Goal: Task Accomplishment & Management: Use online tool/utility

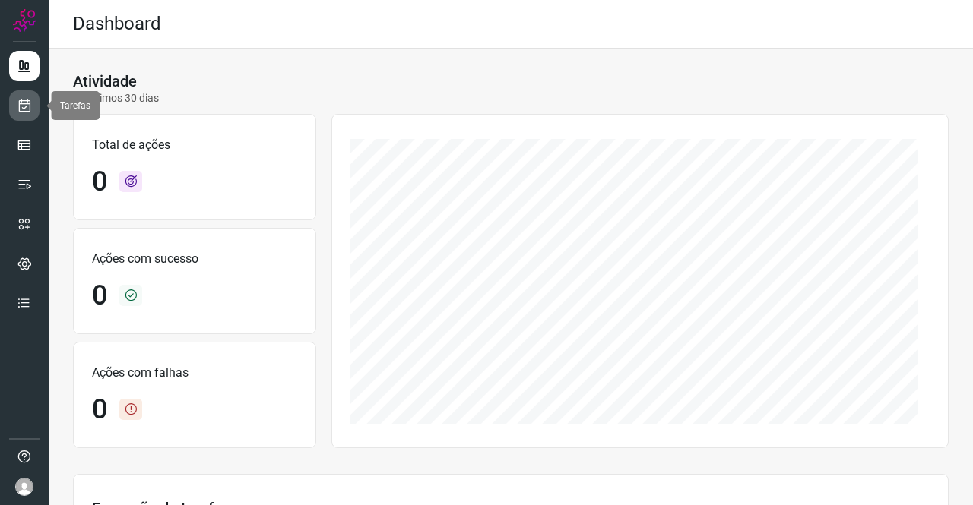
click at [24, 106] on icon at bounding box center [25, 105] width 16 height 15
click at [29, 90] on link at bounding box center [24, 105] width 30 height 30
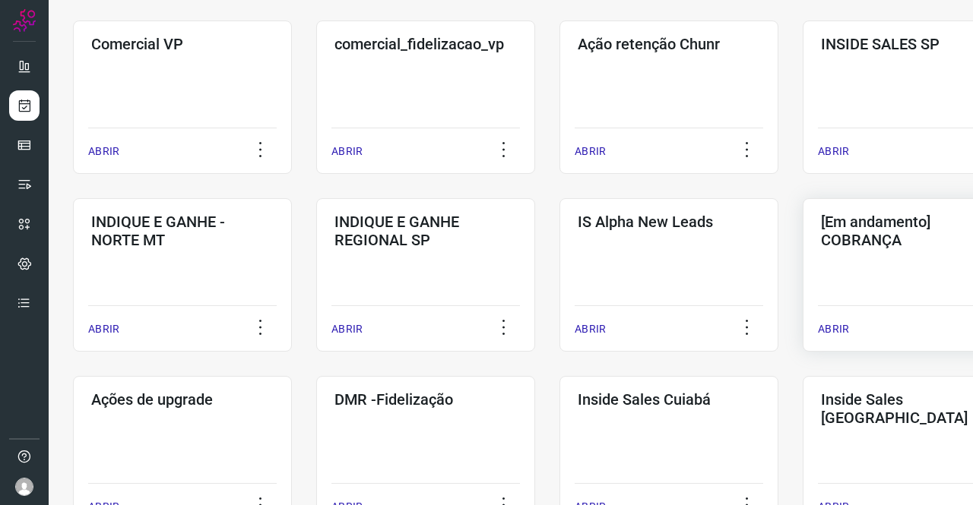
click at [912, 258] on div "[Em andamento] COBRANÇA ABRIR" at bounding box center [911, 275] width 219 height 154
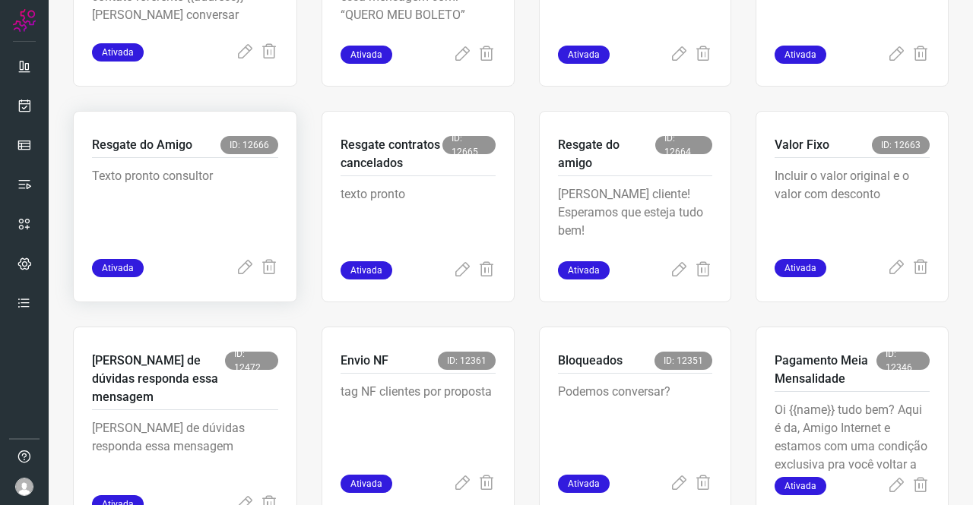
scroll to position [593, 0]
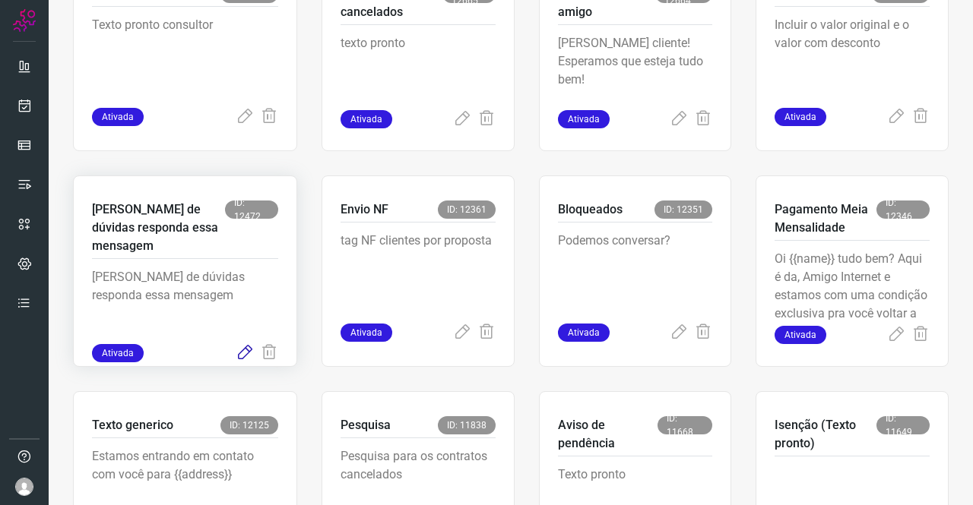
click at [240, 353] on icon at bounding box center [245, 353] width 18 height 18
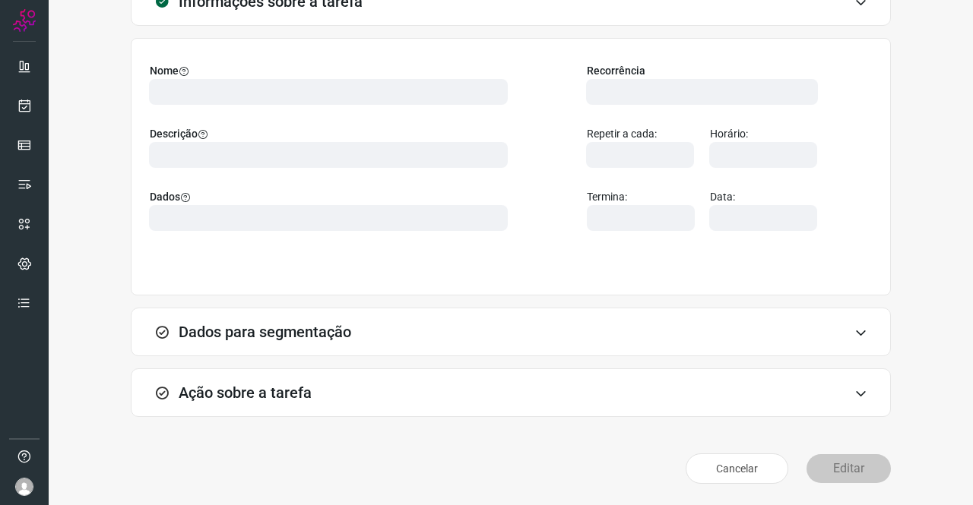
scroll to position [87, 0]
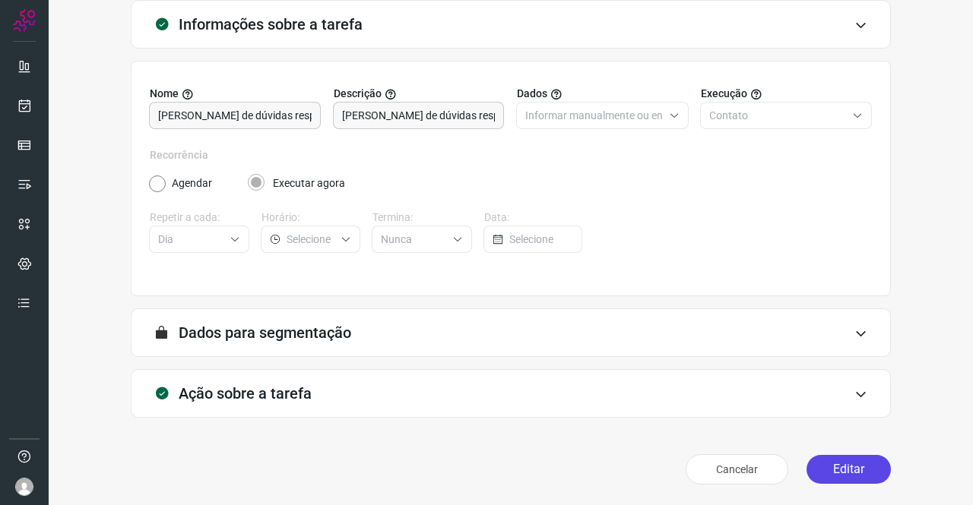
click at [828, 461] on button "Editar" at bounding box center [848, 469] width 84 height 29
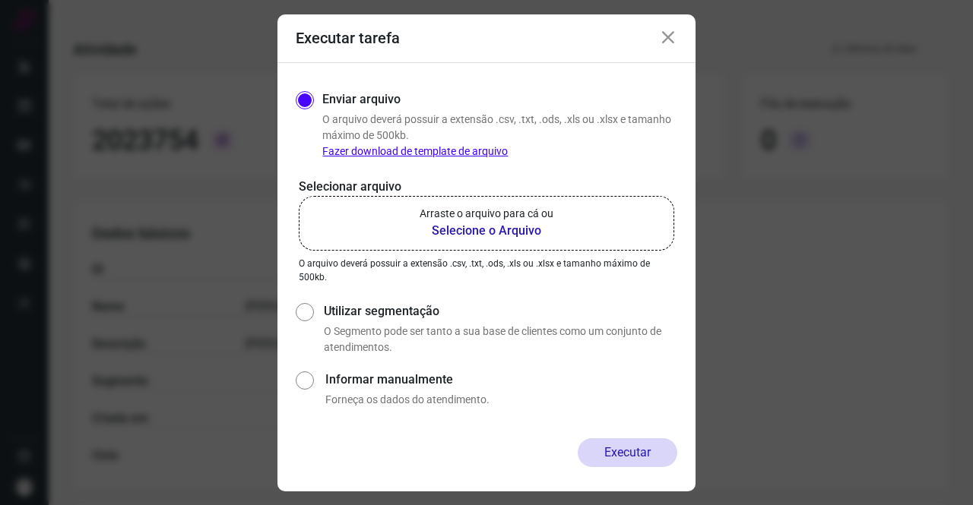
click at [480, 223] on b "Selecione o Arquivo" at bounding box center [486, 231] width 134 height 18
click at [0, 0] on input "Arraste o arquivo para cá ou Selecione o Arquivo" at bounding box center [0, 0] width 0 height 0
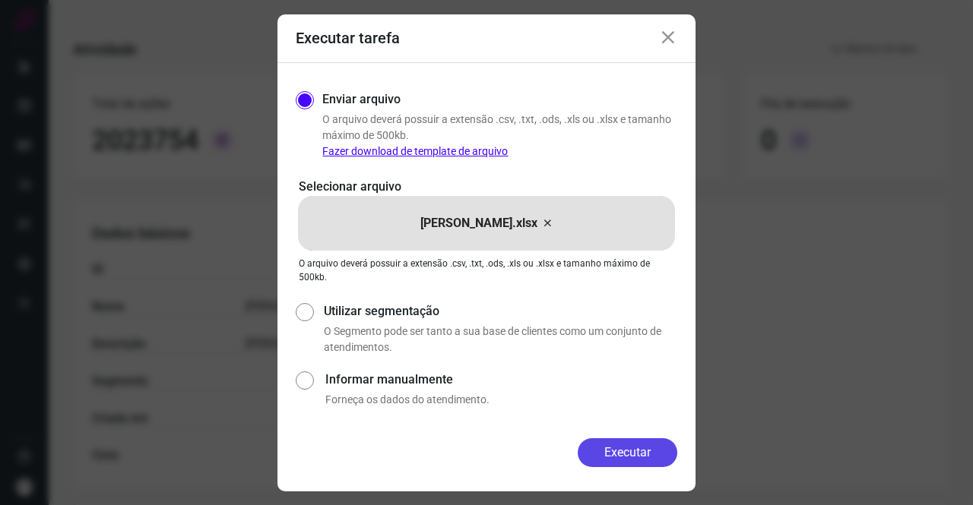
click at [620, 455] on button "Executar" at bounding box center [628, 452] width 100 height 29
